Goal: Task Accomplishment & Management: Manage account settings

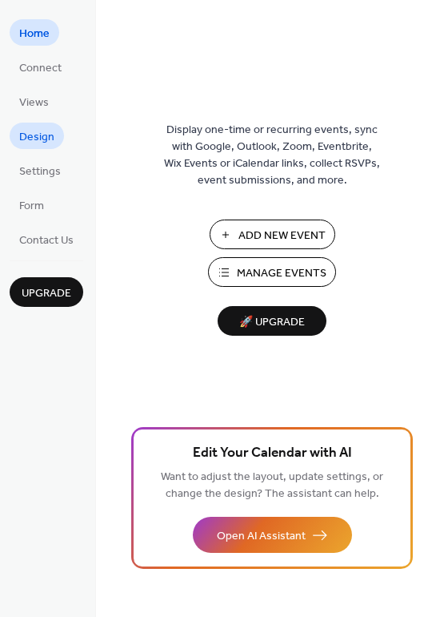
click at [41, 134] on span "Design" at bounding box center [36, 137] width 35 height 17
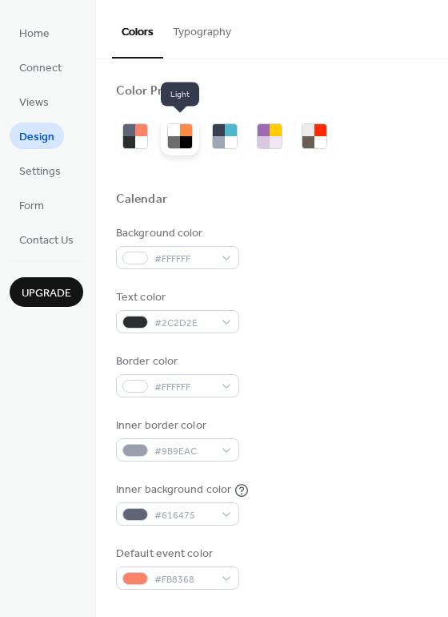
click at [177, 131] on div at bounding box center [174, 130] width 12 height 12
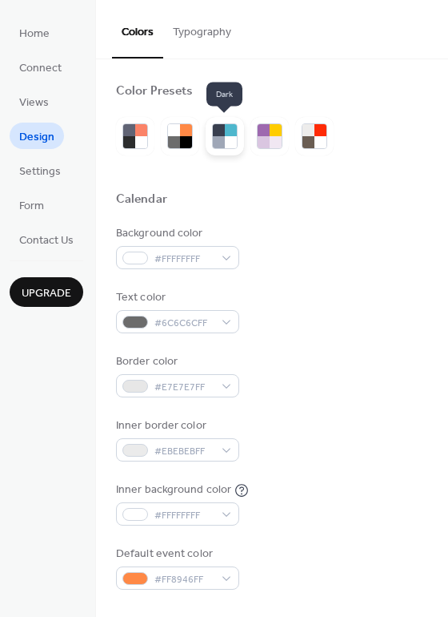
click at [229, 127] on div at bounding box center [231, 130] width 12 height 12
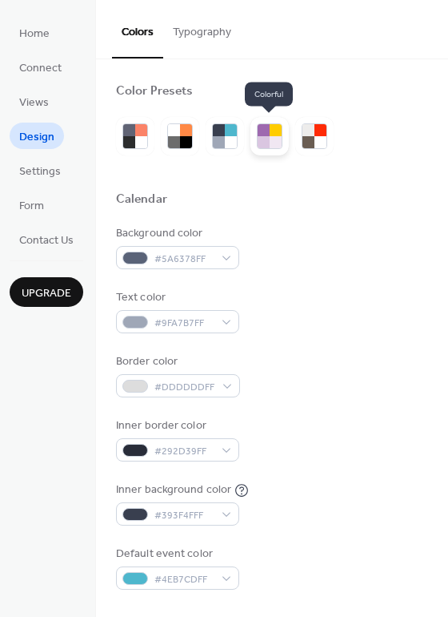
click at [280, 138] on div at bounding box center [276, 142] width 12 height 12
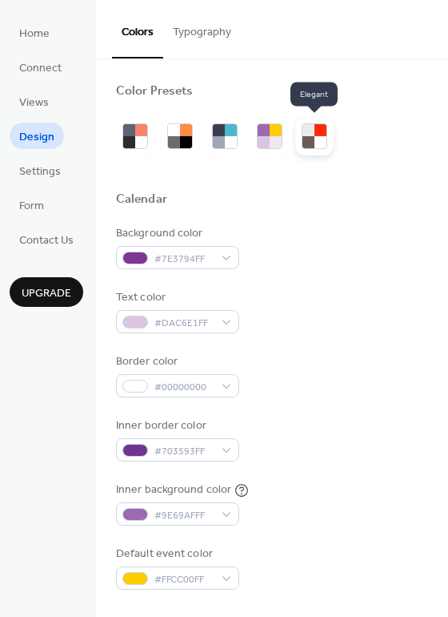
click at [316, 133] on div at bounding box center [321, 130] width 12 height 12
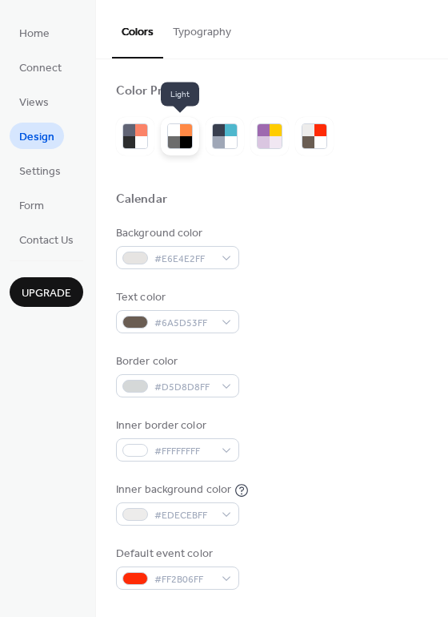
click at [178, 141] on div at bounding box center [174, 142] width 12 height 12
click at [45, 287] on span "Upgrade" at bounding box center [47, 293] width 50 height 17
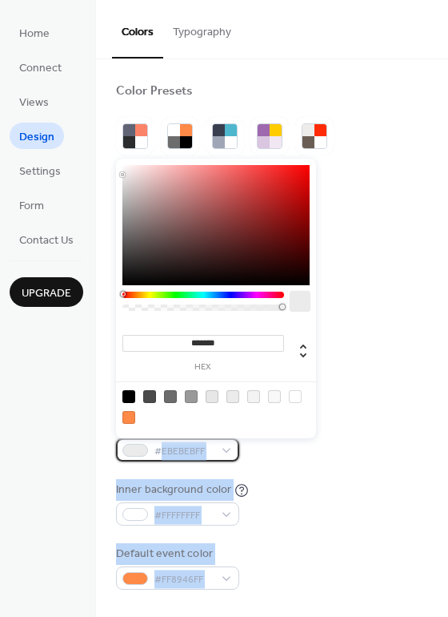
drag, startPoint x: 163, startPoint y: 448, endPoint x: 130, endPoint y: 396, distance: 60.9
click at [130, 396] on body "Home Connect Views Design Settings Form Contact Us Upgrade Design Upgrade Color…" at bounding box center [224, 308] width 448 height 617
click at [259, 452] on div "Inner border color #EBEBEBFF" at bounding box center [272, 439] width 312 height 44
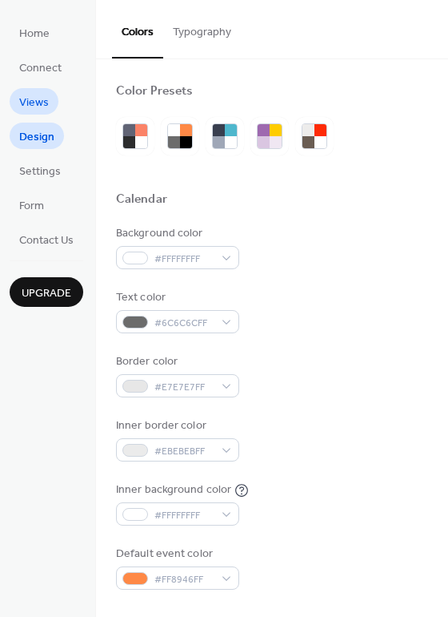
click at [51, 107] on link "Views" at bounding box center [34, 101] width 49 height 26
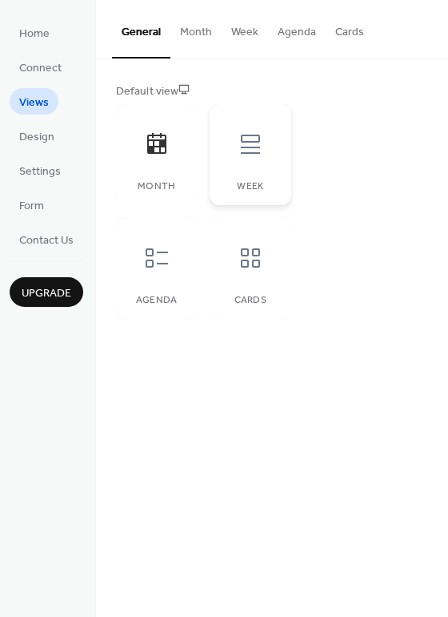
click at [257, 155] on icon at bounding box center [251, 144] width 26 height 26
click at [175, 145] on div at bounding box center [157, 144] width 48 height 48
click at [171, 257] on div at bounding box center [157, 258] width 48 height 48
click at [215, 263] on div "Cards" at bounding box center [250, 268] width 81 height 101
click at [155, 153] on icon at bounding box center [157, 144] width 26 height 26
